Goal: Transaction & Acquisition: Book appointment/travel/reservation

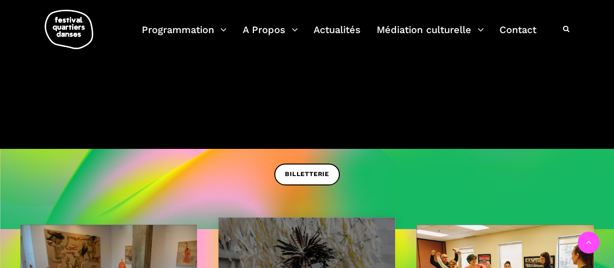
scroll to position [194, 0]
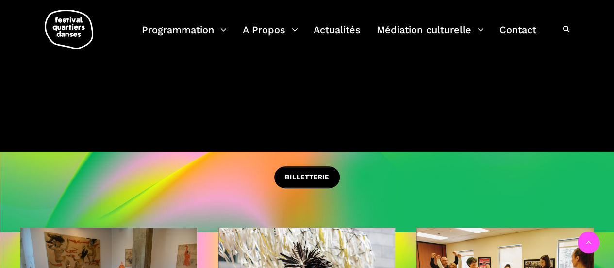
click at [330, 173] on link "BILLETTERIE" at bounding box center [307, 177] width 66 height 22
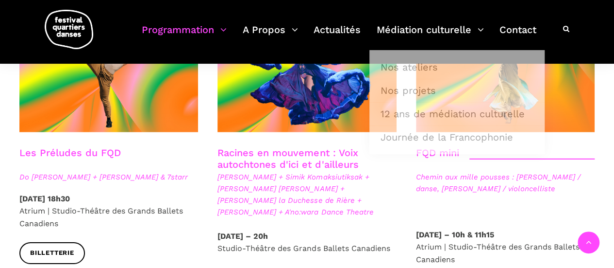
scroll to position [1457, 0]
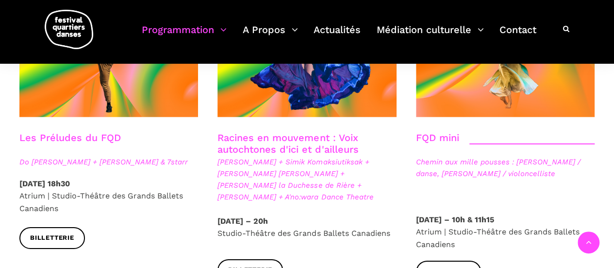
click at [269, 156] on span "Nina Segalowitz + Simik Komaksiutiksak + Marshall Kahente Diabo + Lou Lou la Du…" at bounding box center [307, 179] width 179 height 47
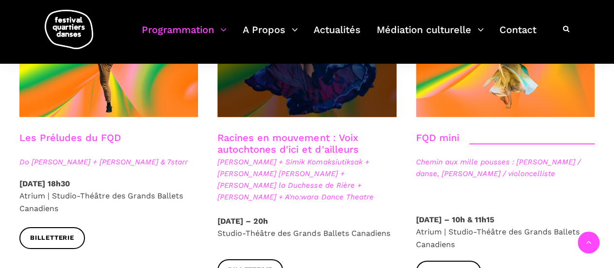
click at [315, 74] on span at bounding box center [307, 57] width 179 height 120
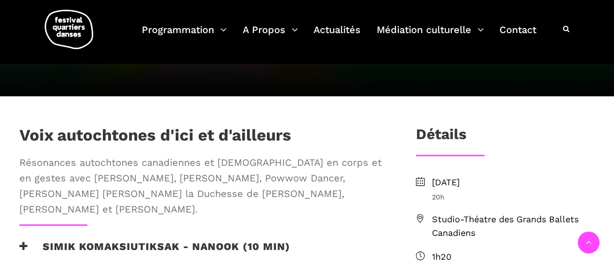
scroll to position [340, 0]
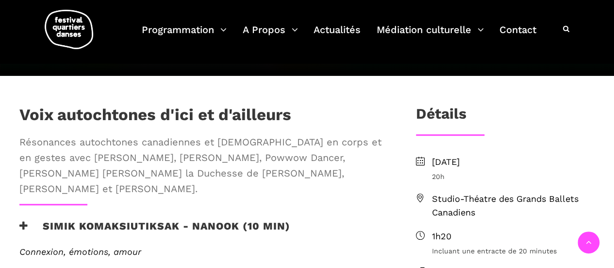
drag, startPoint x: 468, startPoint y: 181, endPoint x: 249, endPoint y: 222, distance: 222.5
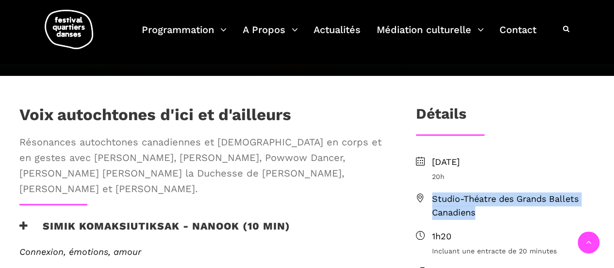
drag, startPoint x: 479, startPoint y: 179, endPoint x: 430, endPoint y: 165, distance: 50.7
click at [430, 192] on li "Studio-Théatre des Grands Ballets Canadiens" at bounding box center [505, 206] width 179 height 28
copy span "Studio-Théatre des Grands Ballets Canadiens"
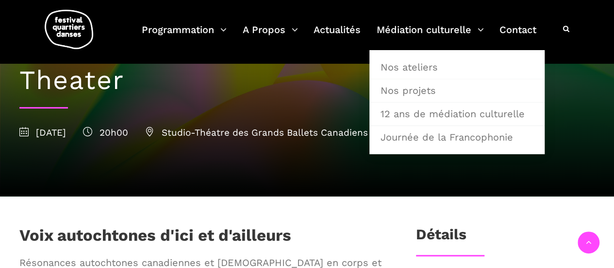
scroll to position [0, 0]
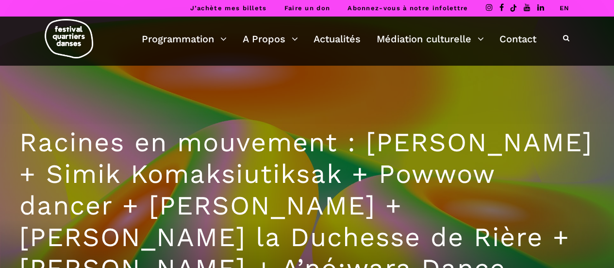
click at [562, 8] on link "EN" at bounding box center [564, 7] width 10 height 7
